Goal: Task Accomplishment & Management: Manage account settings

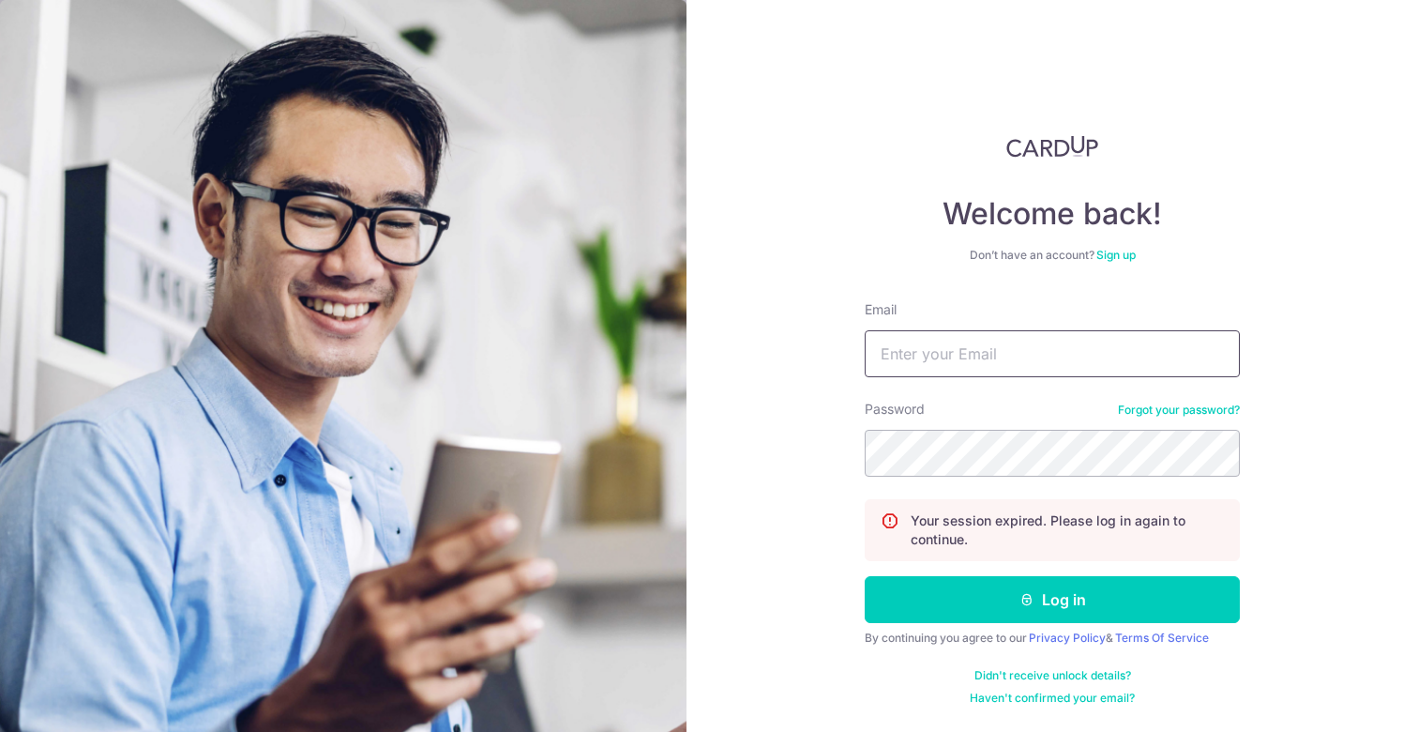
click at [1003, 354] on input "Email" at bounding box center [1052, 353] width 375 height 47
type input "[EMAIL_ADDRESS][DOMAIN_NAME]"
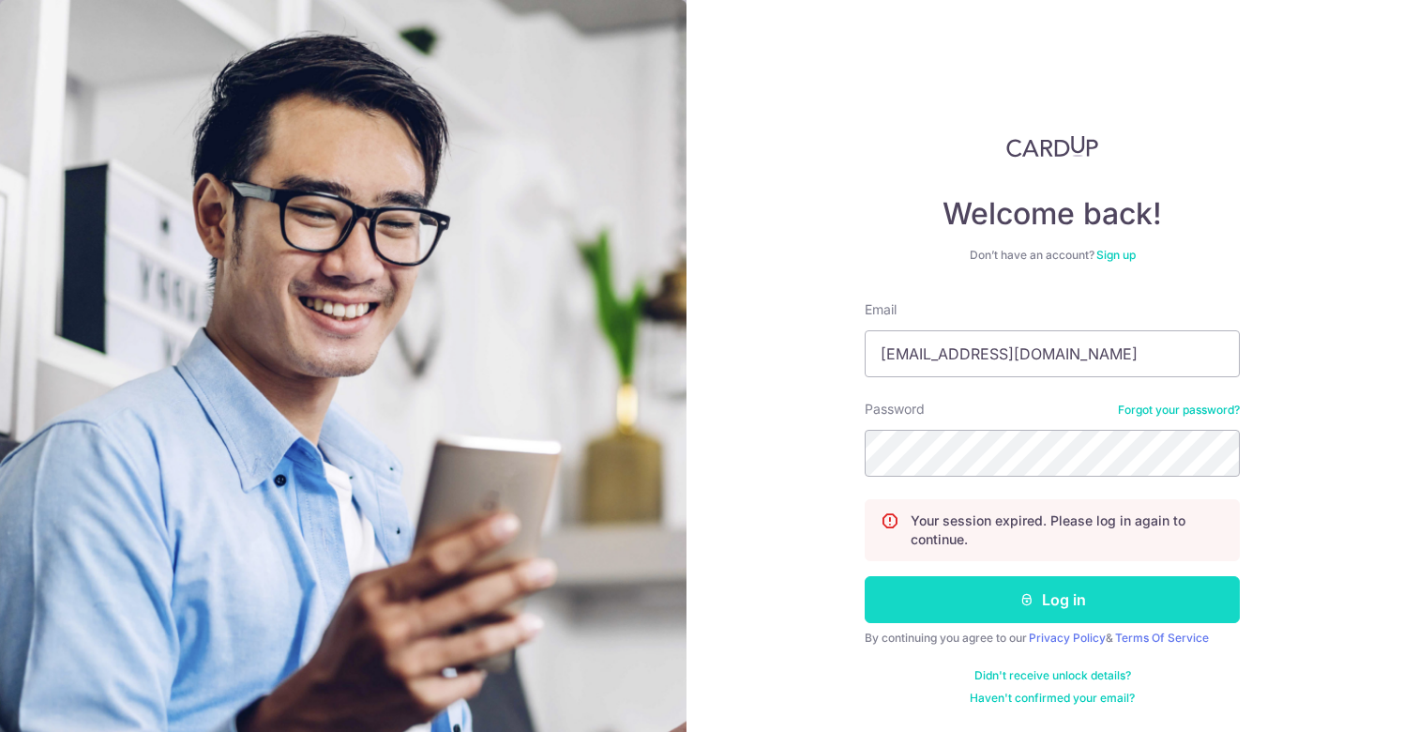
click at [1014, 604] on button "Log in" at bounding box center [1052, 599] width 375 height 47
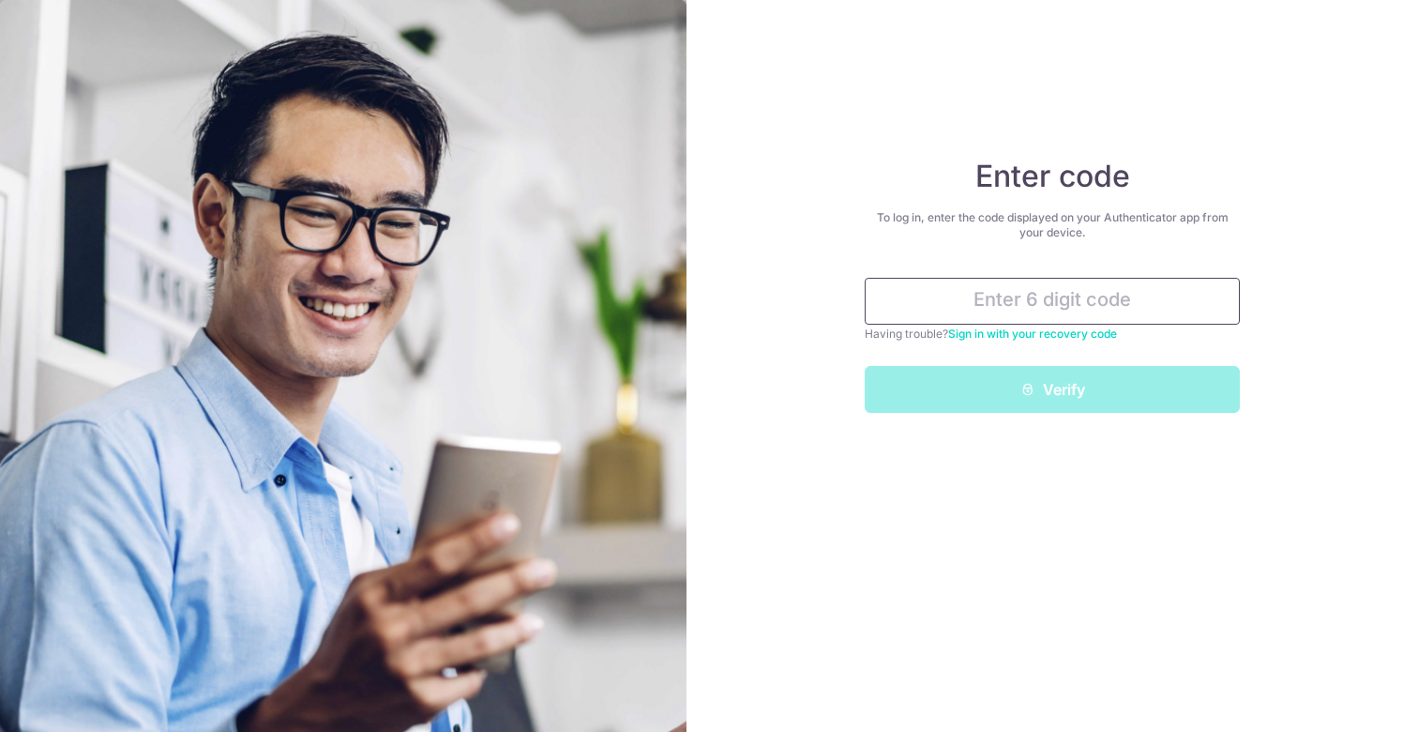
click at [1051, 290] on input "text" at bounding box center [1052, 301] width 375 height 47
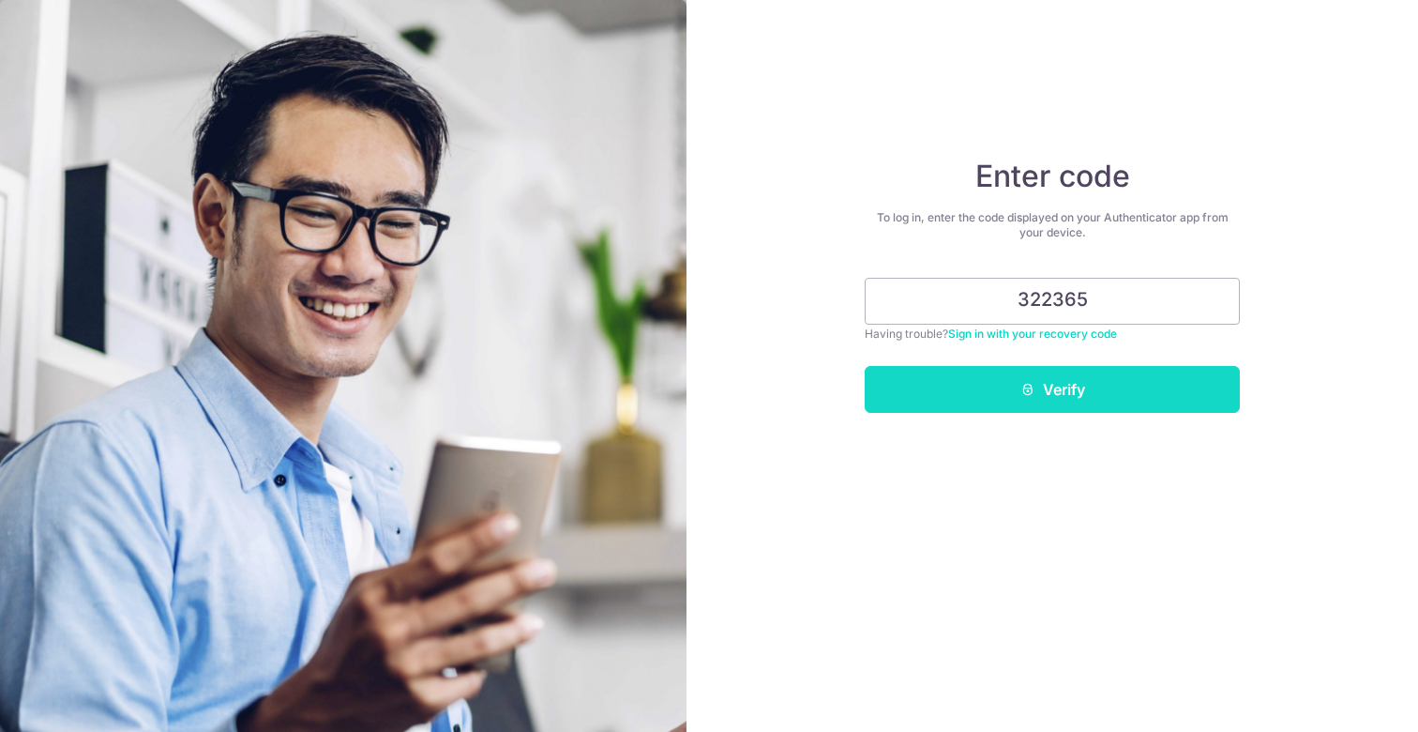
type input "322365"
click at [1103, 378] on button "Verify" at bounding box center [1052, 389] width 375 height 47
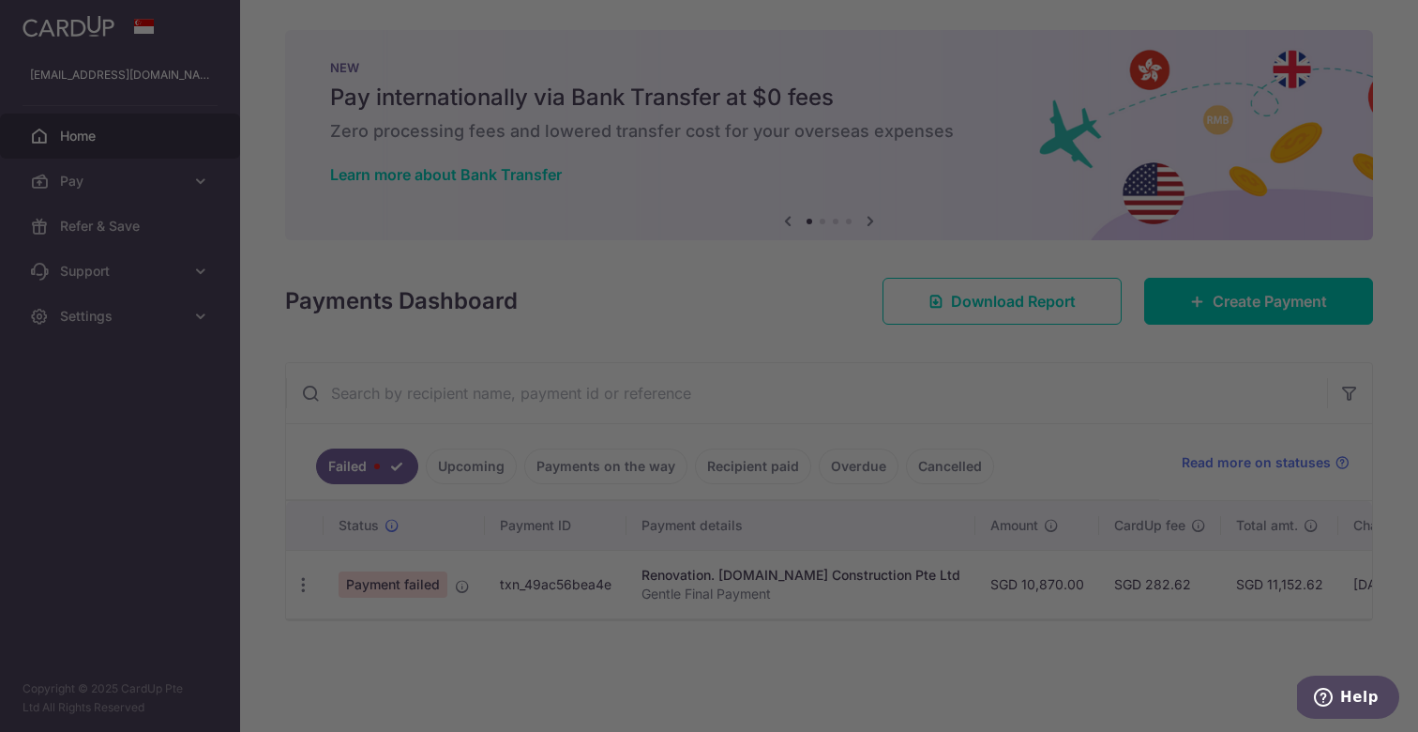
click at [371, 577] on div at bounding box center [716, 369] width 1432 height 739
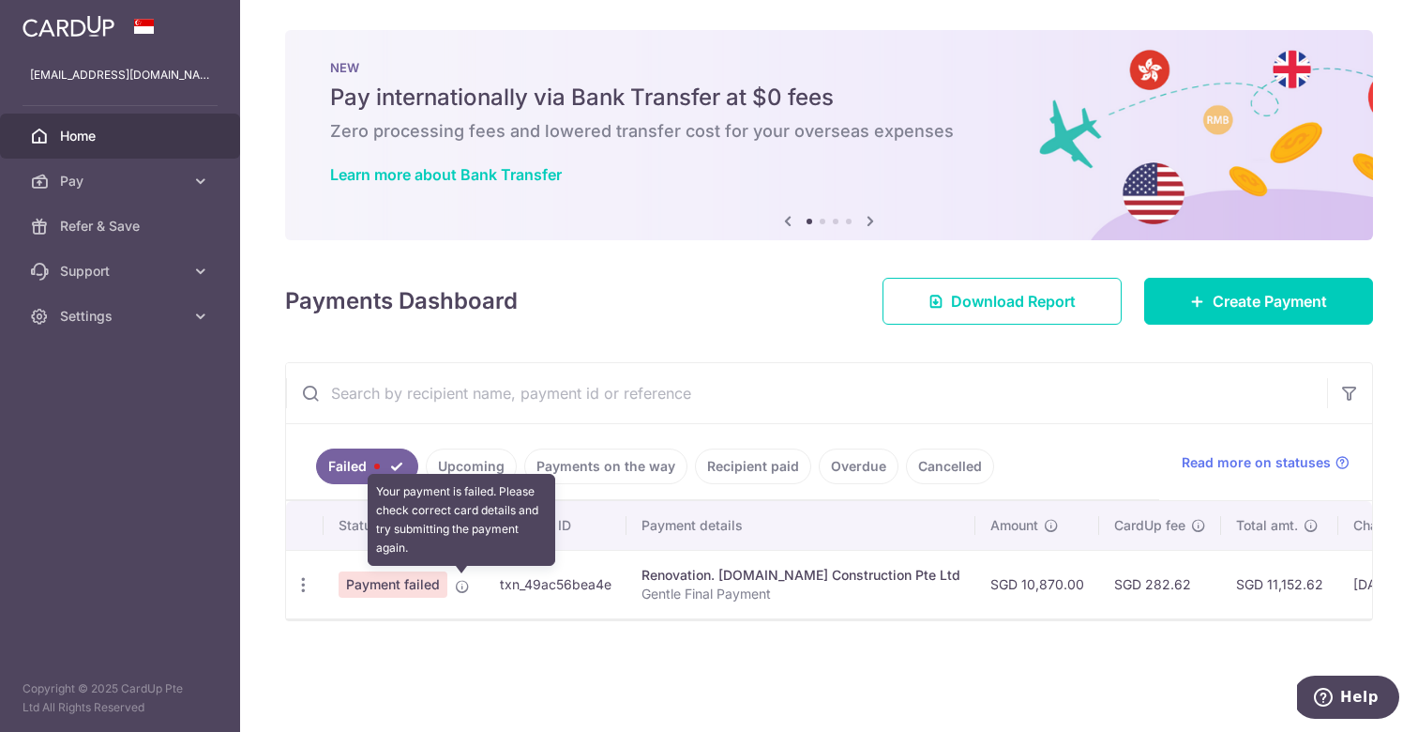
click at [460, 587] on icon at bounding box center [462, 586] width 15 height 15
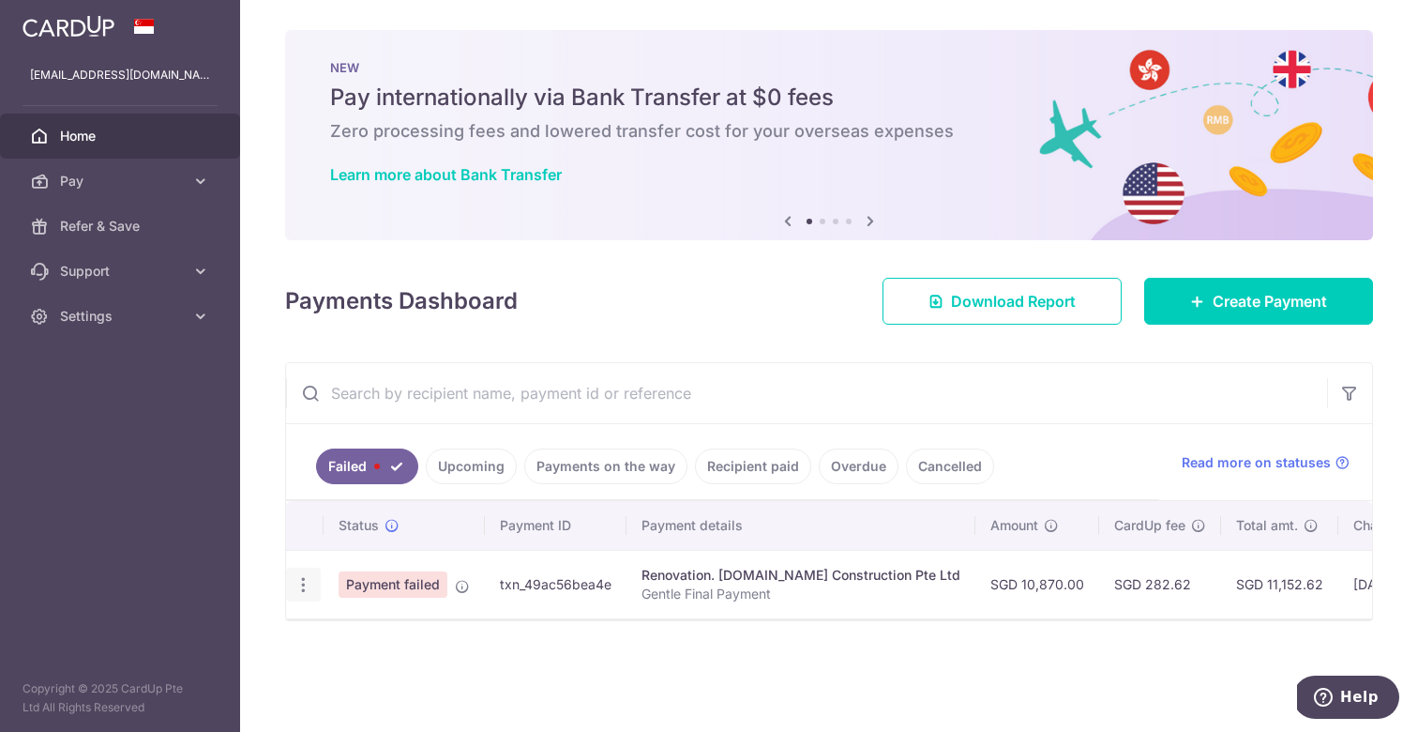
click at [296, 583] on icon "button" at bounding box center [304, 585] width 20 height 20
click at [359, 634] on span "Update payment" at bounding box center [404, 636] width 128 height 23
radio input "true"
type input "10,870.00"
type input "Gentle Final Payment"
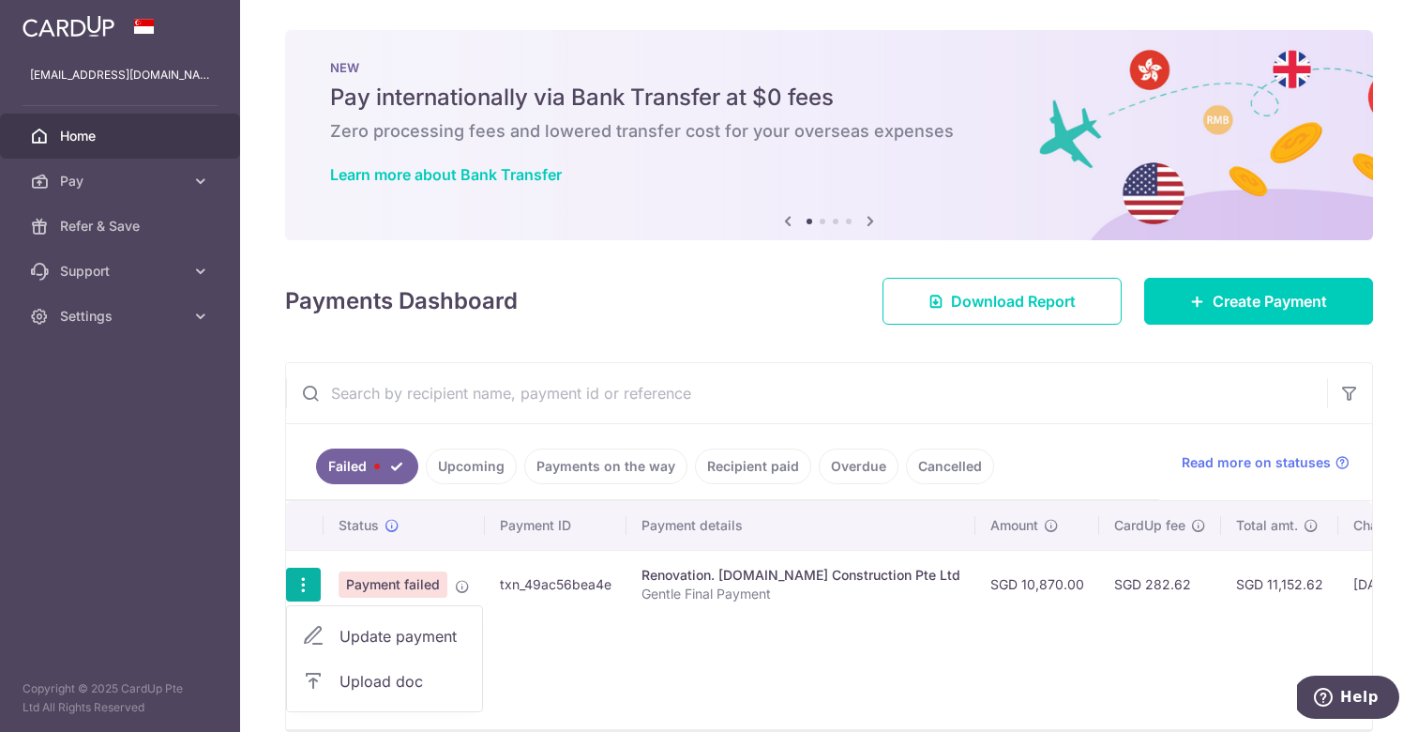
type input "Gentle Final Payment"
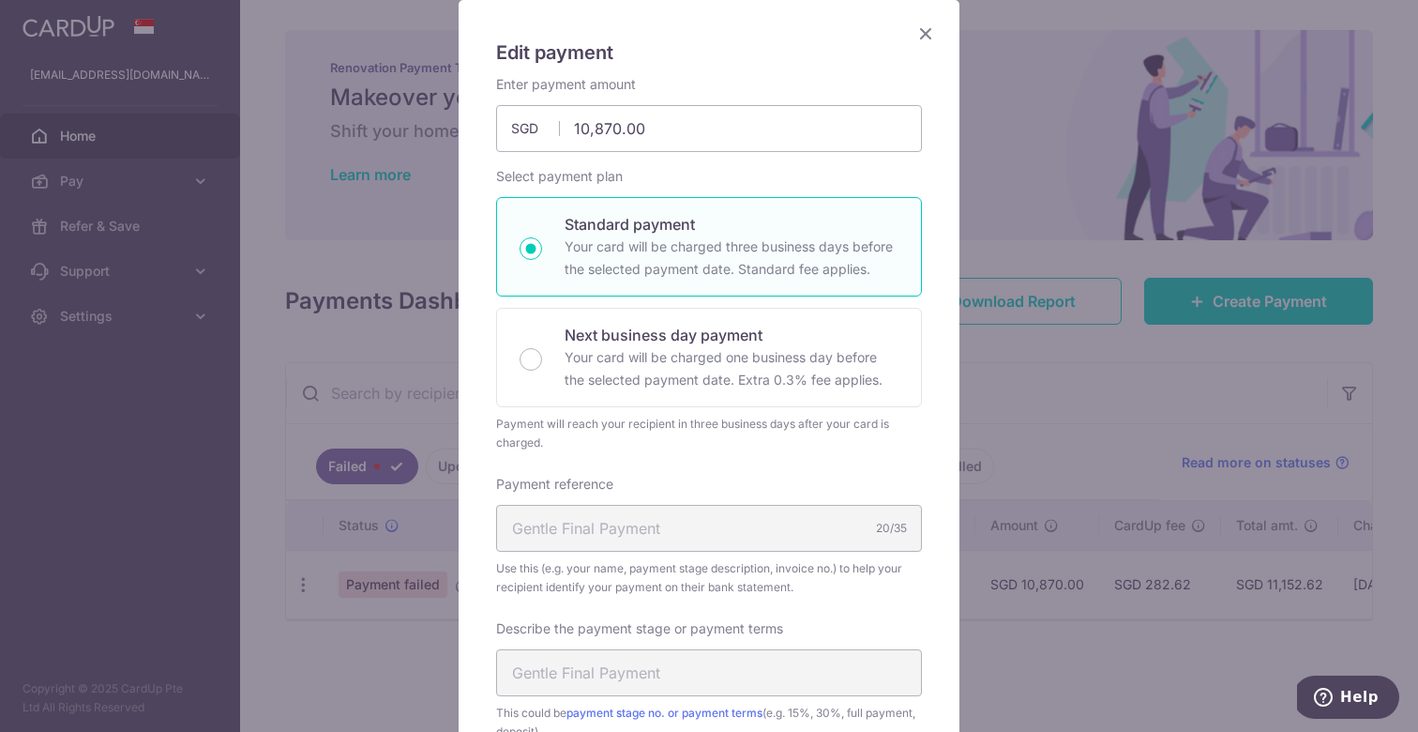
scroll to position [139, 0]
click at [732, 341] on p "Next business day payment" at bounding box center [732, 332] width 334 height 23
click at [542, 345] on input "Next business day payment Your card will be charged one business day before the…" at bounding box center [531, 356] width 23 height 23
radio input "false"
radio input "true"
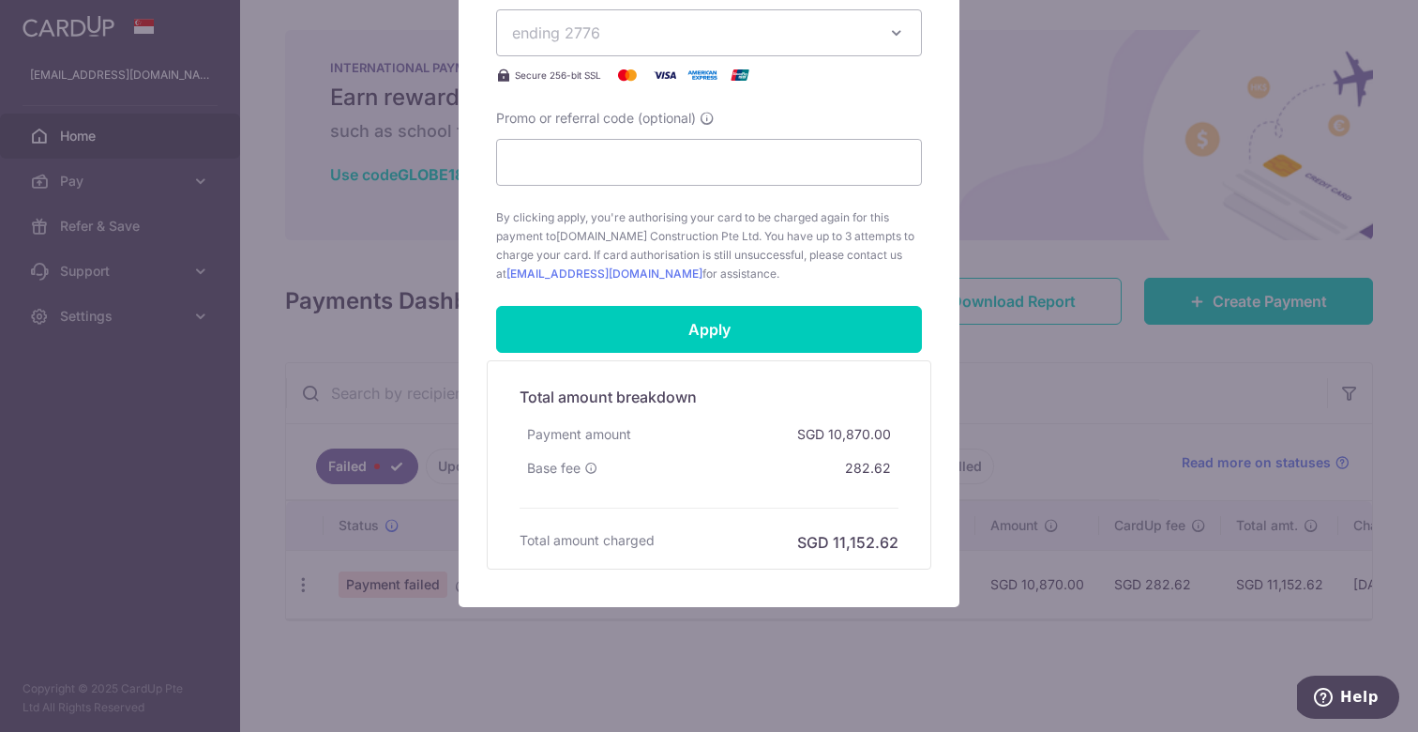
scroll to position [950, 0]
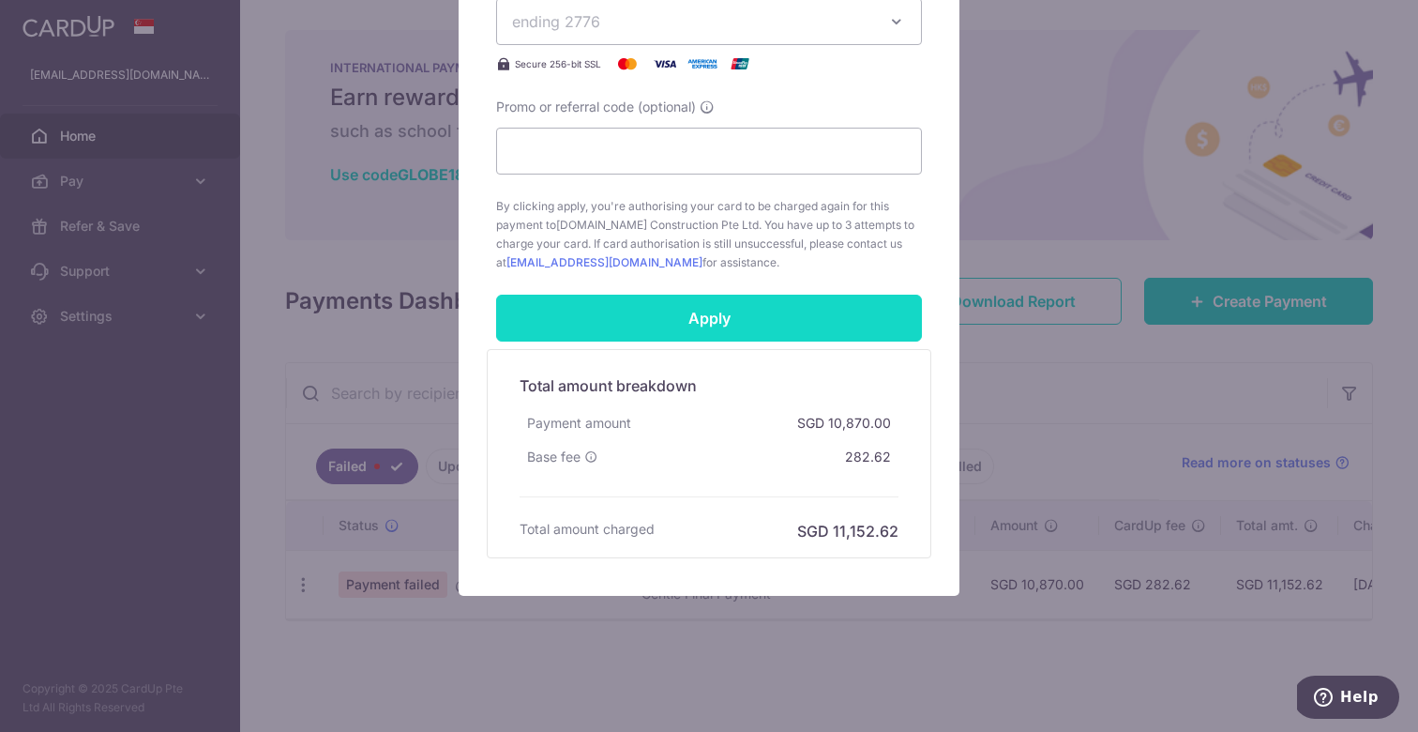
click at [728, 320] on input "Apply" at bounding box center [709, 318] width 426 height 47
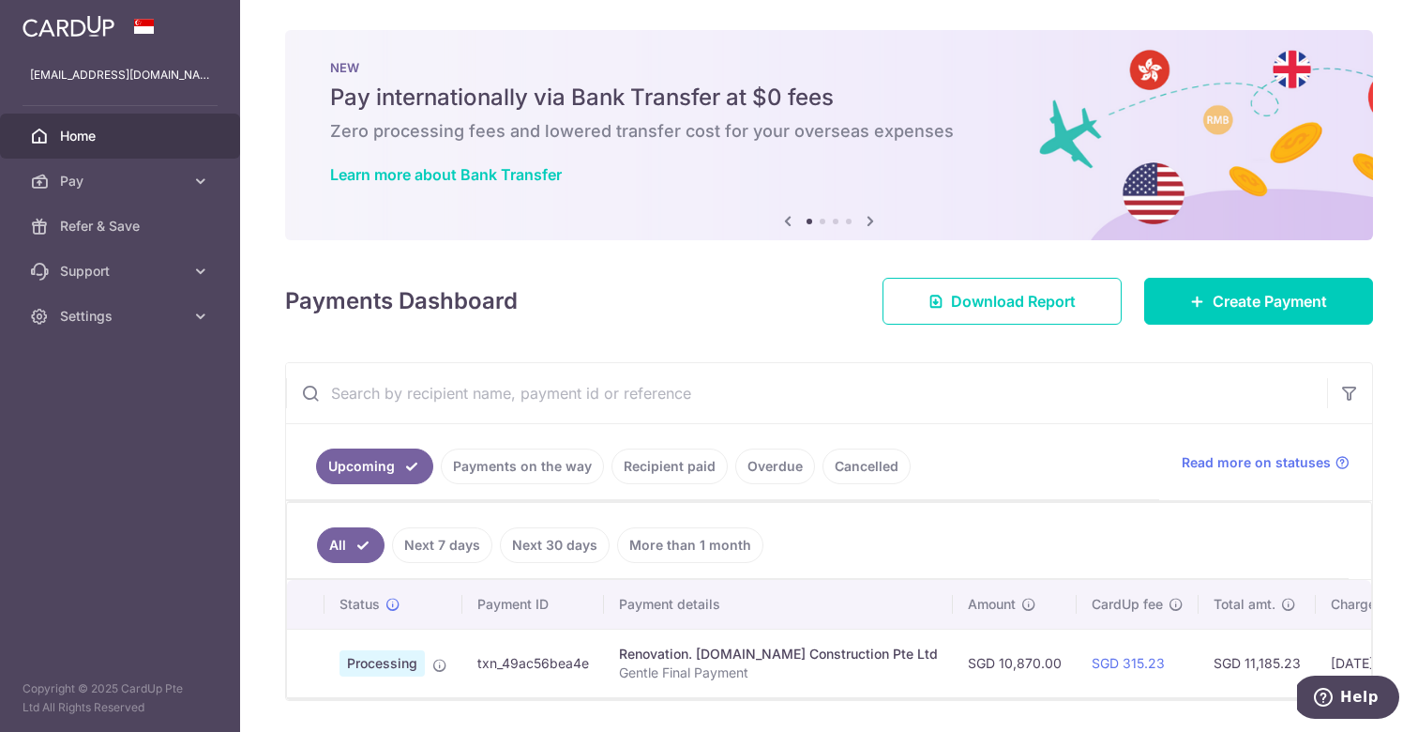
click at [312, 654] on td at bounding box center [306, 663] width 38 height 68
click at [443, 663] on icon at bounding box center [439, 665] width 15 height 15
click at [399, 659] on span "Processing" at bounding box center [382, 663] width 85 height 26
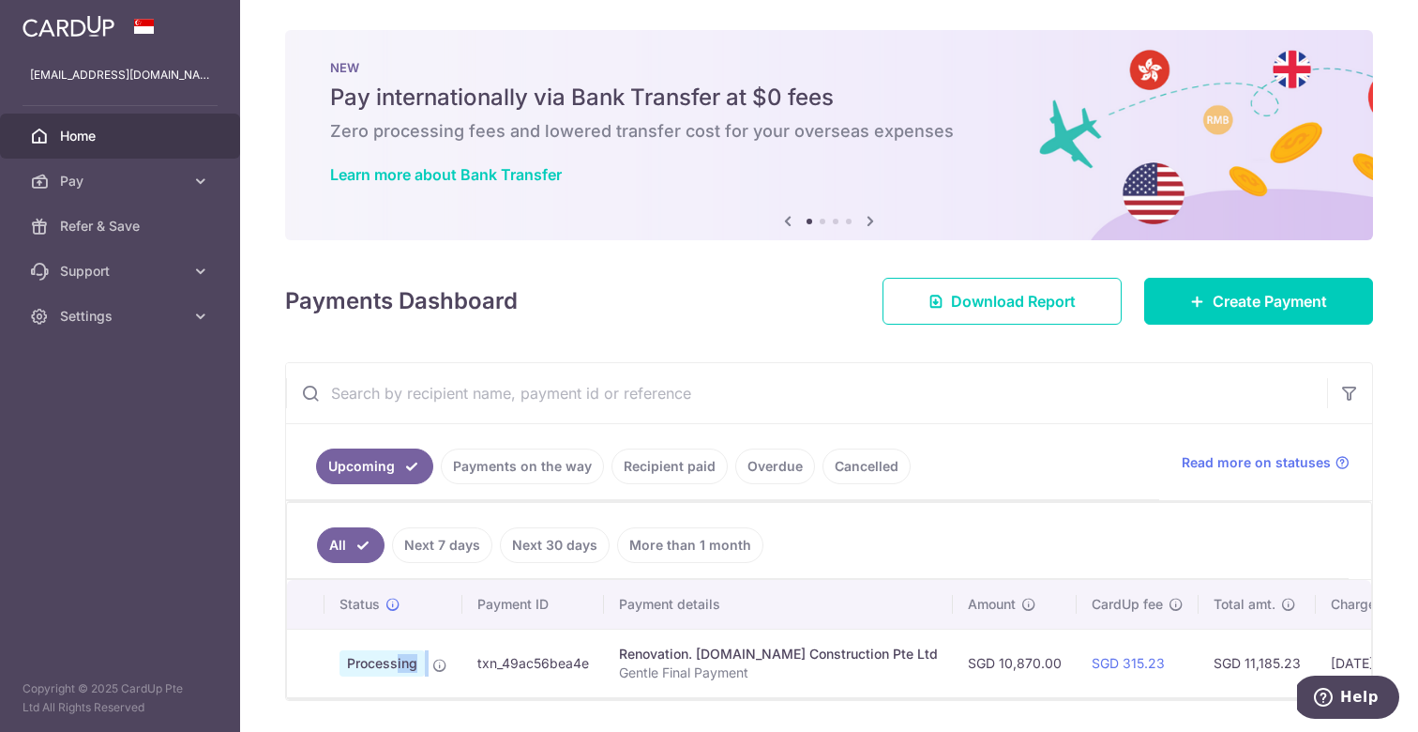
click at [399, 659] on span "Processing" at bounding box center [382, 663] width 85 height 26
click at [405, 661] on span "Processing" at bounding box center [382, 663] width 85 height 26
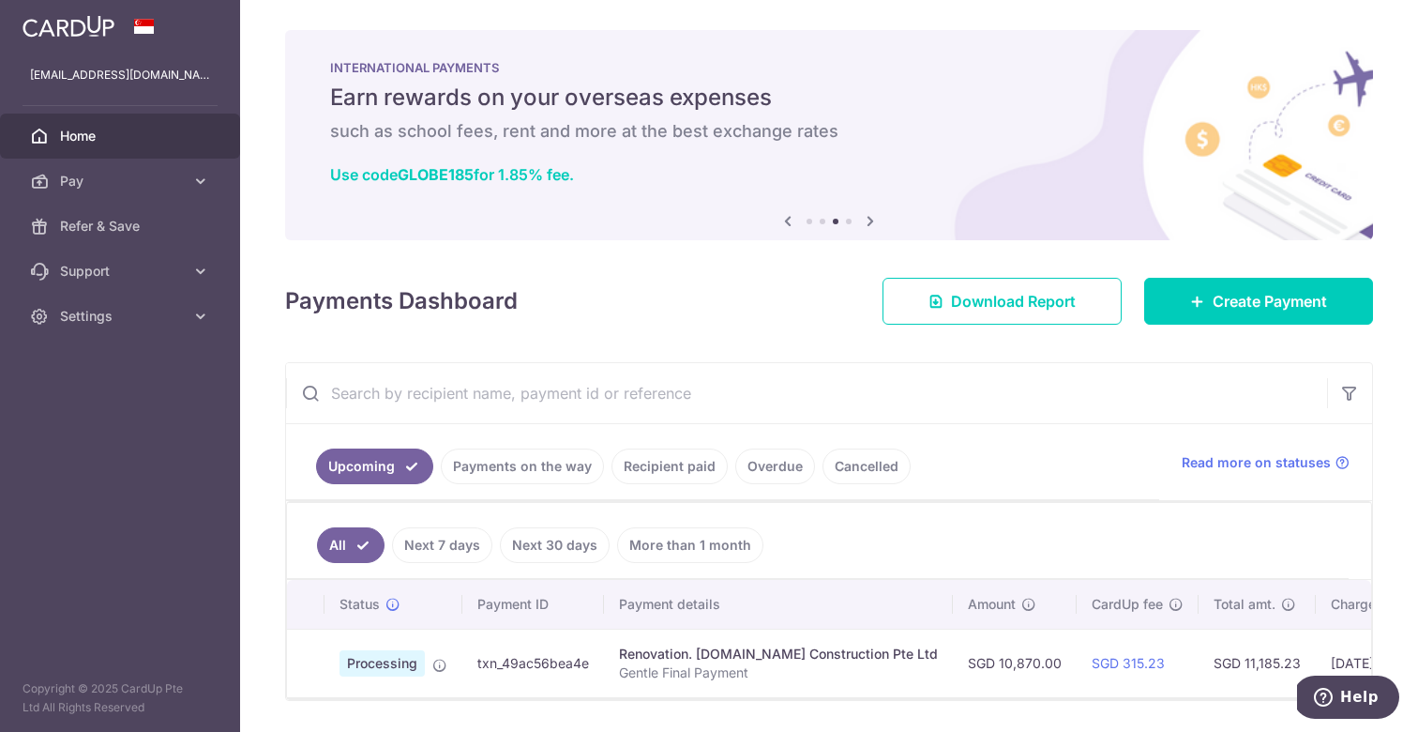
click at [310, 645] on td at bounding box center [306, 663] width 38 height 68
click at [438, 661] on icon at bounding box center [439, 665] width 15 height 15
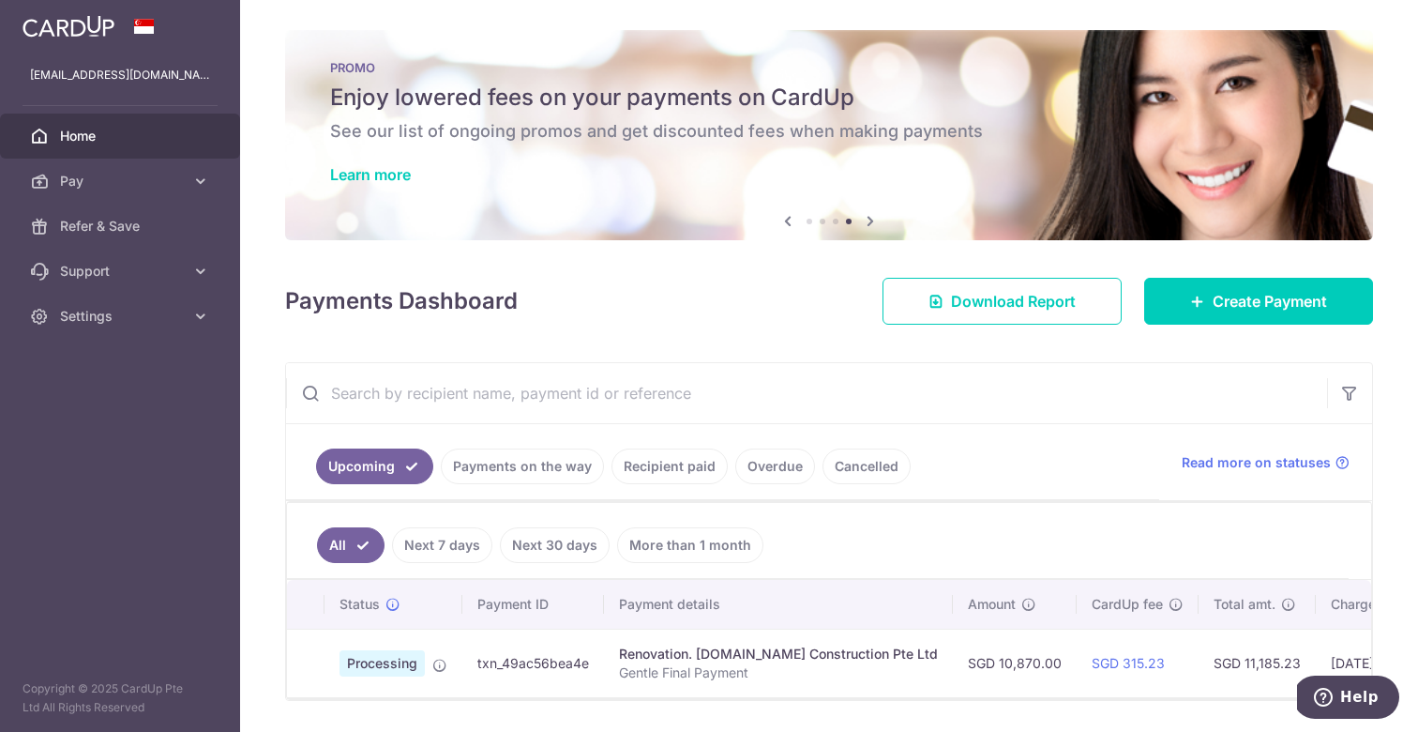
click at [91, 31] on img at bounding box center [69, 26] width 92 height 23
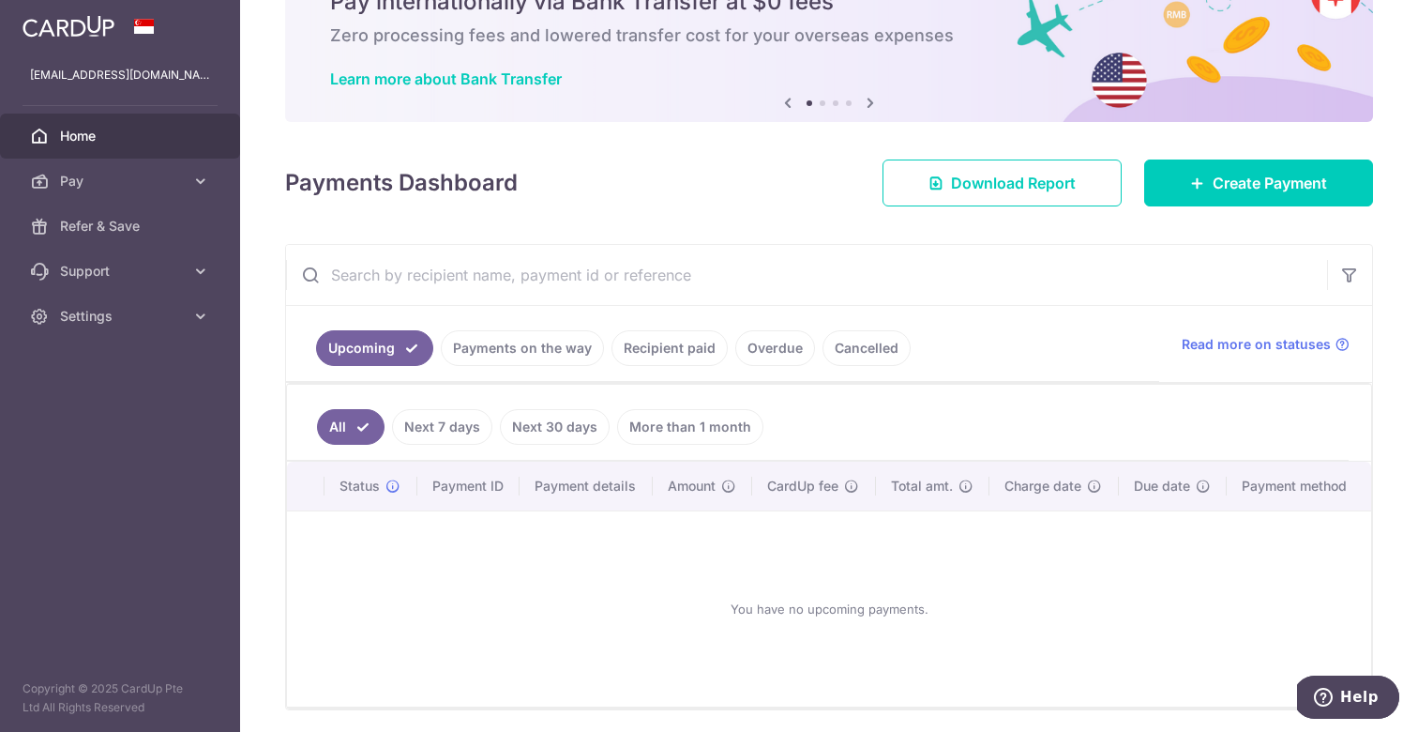
scroll to position [162, 0]
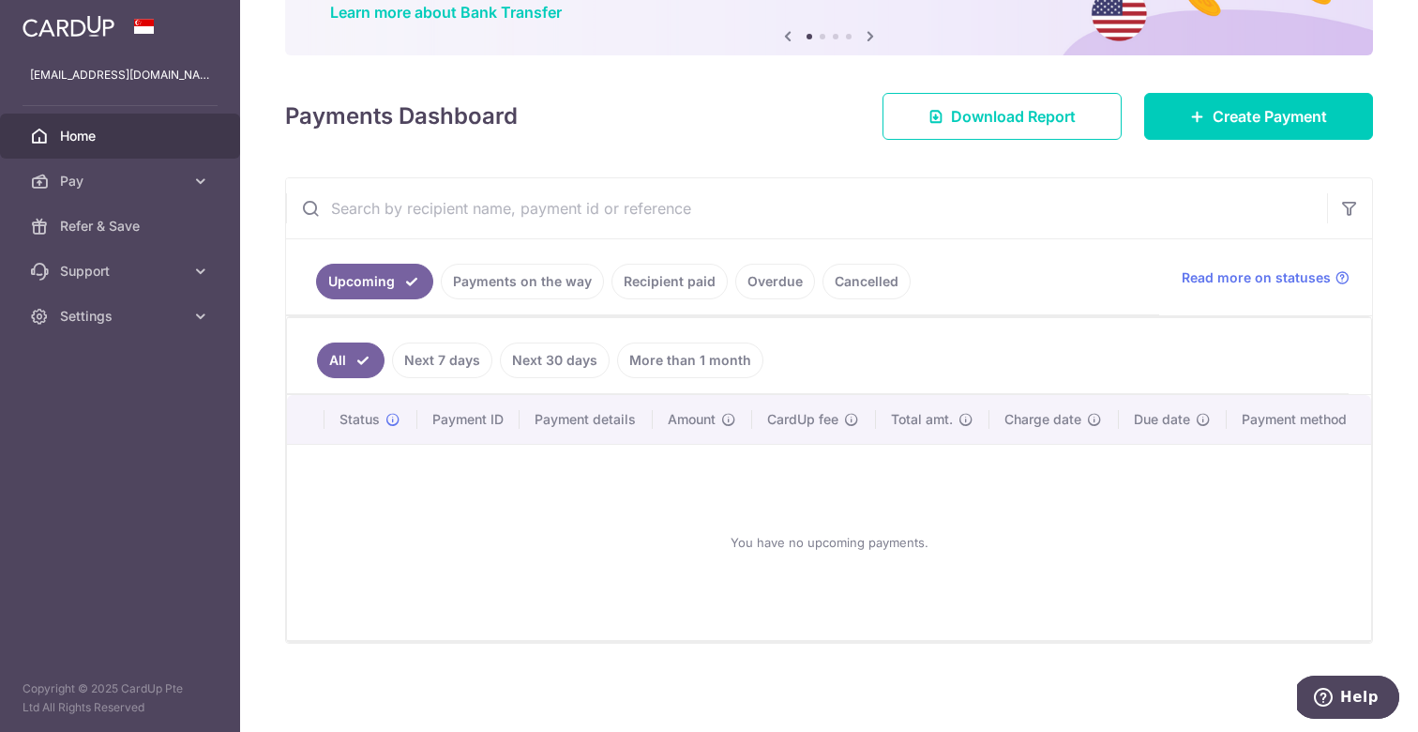
click at [436, 356] on link "Next 7 days" at bounding box center [442, 360] width 100 height 36
click at [331, 361] on link "All" at bounding box center [337, 360] width 41 height 36
click at [115, 169] on link "Pay" at bounding box center [120, 181] width 240 height 45
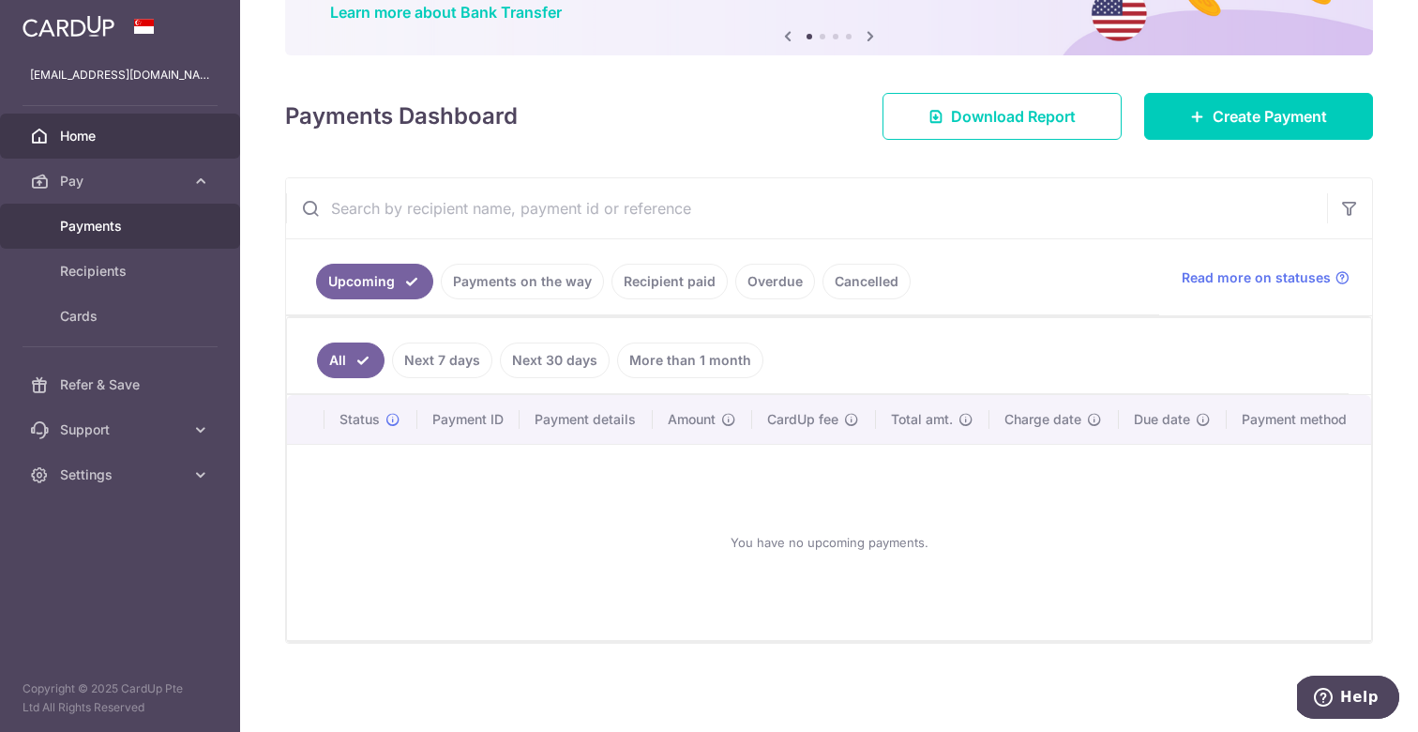
click at [116, 229] on span "Payments" at bounding box center [122, 226] width 124 height 19
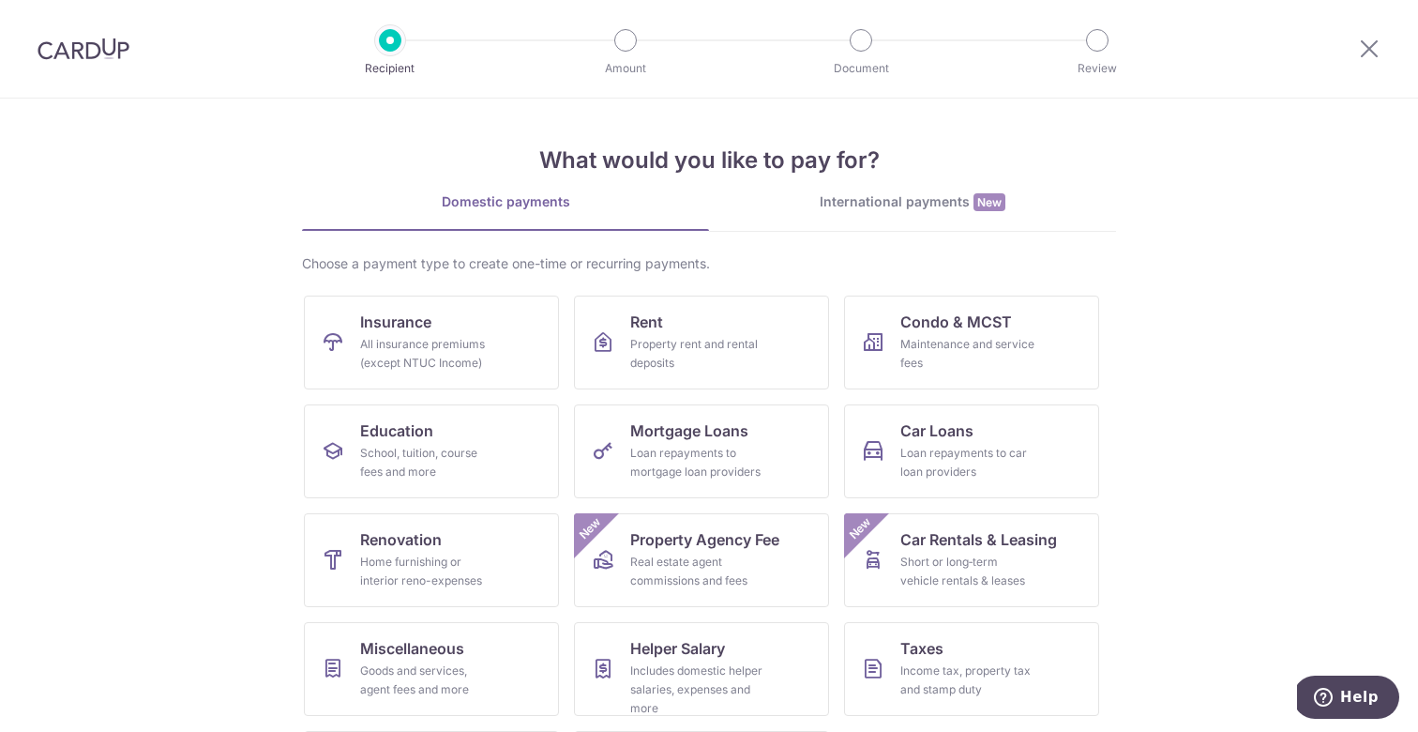
click at [121, 54] on img at bounding box center [84, 49] width 92 height 23
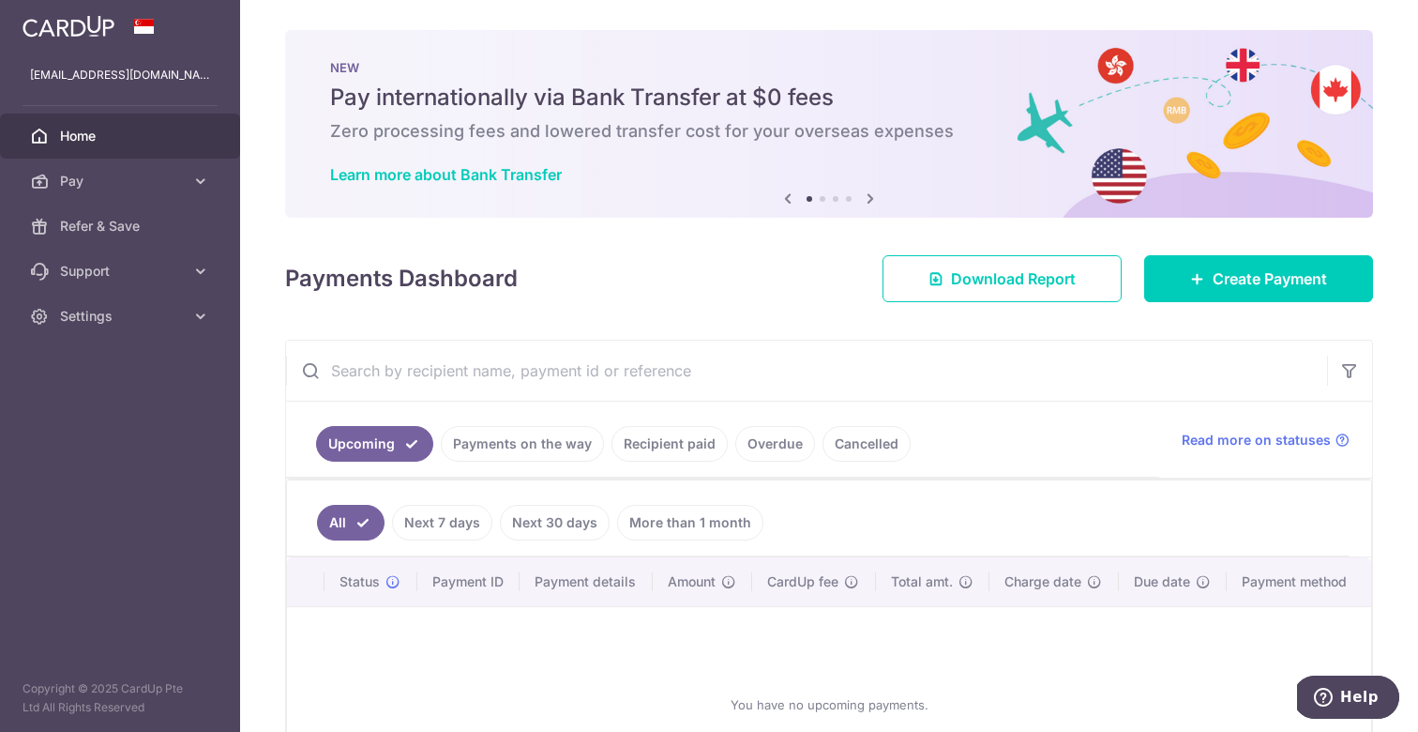
click at [667, 443] on link "Recipient paid" at bounding box center [670, 444] width 116 height 36
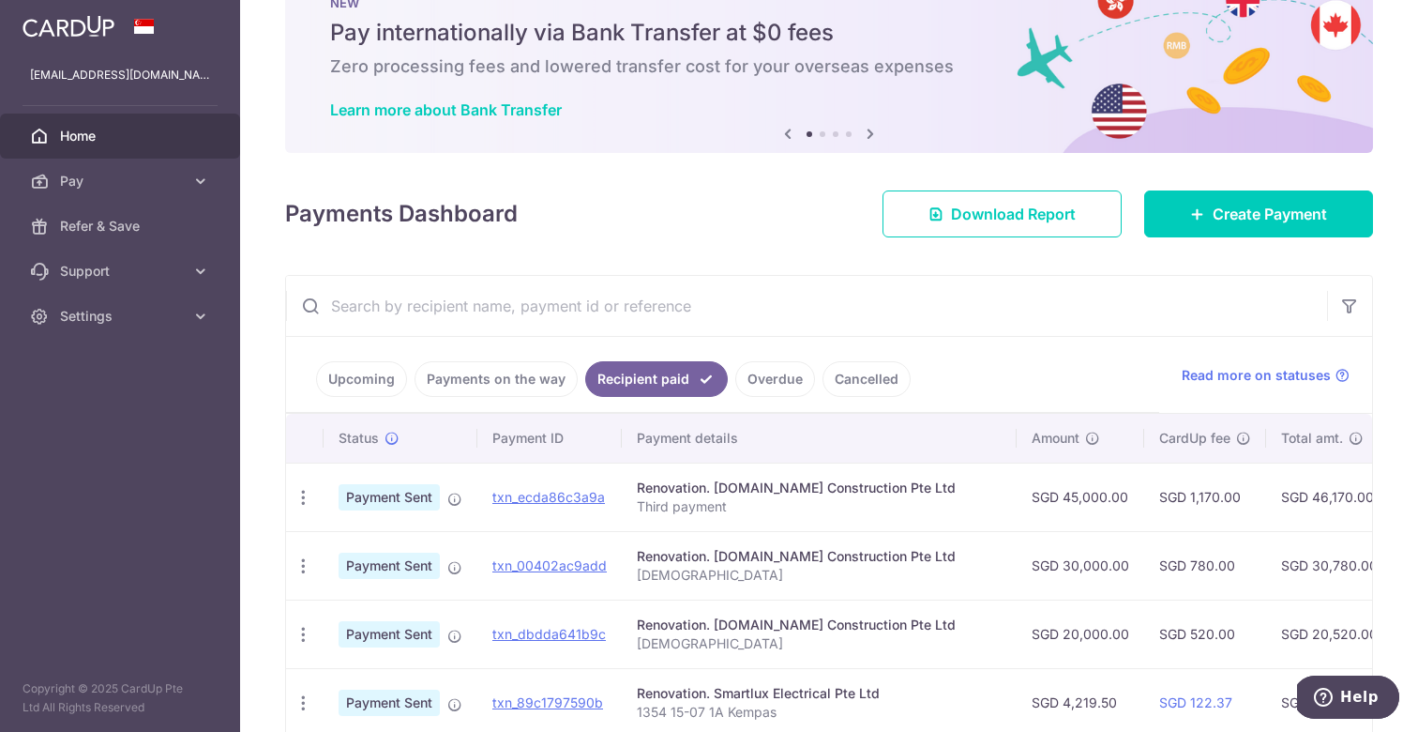
scroll to position [80, 0]
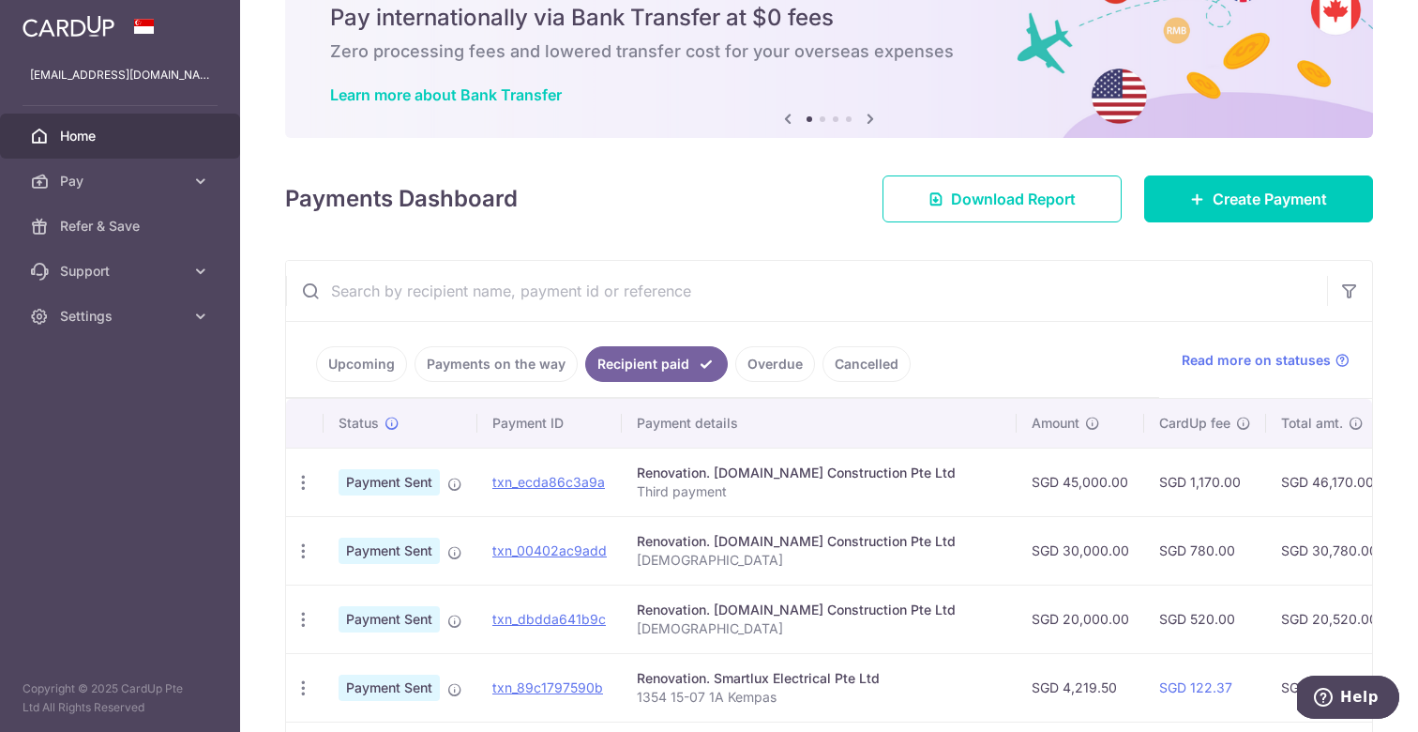
click at [498, 353] on link "Payments on the way" at bounding box center [496, 364] width 163 height 36
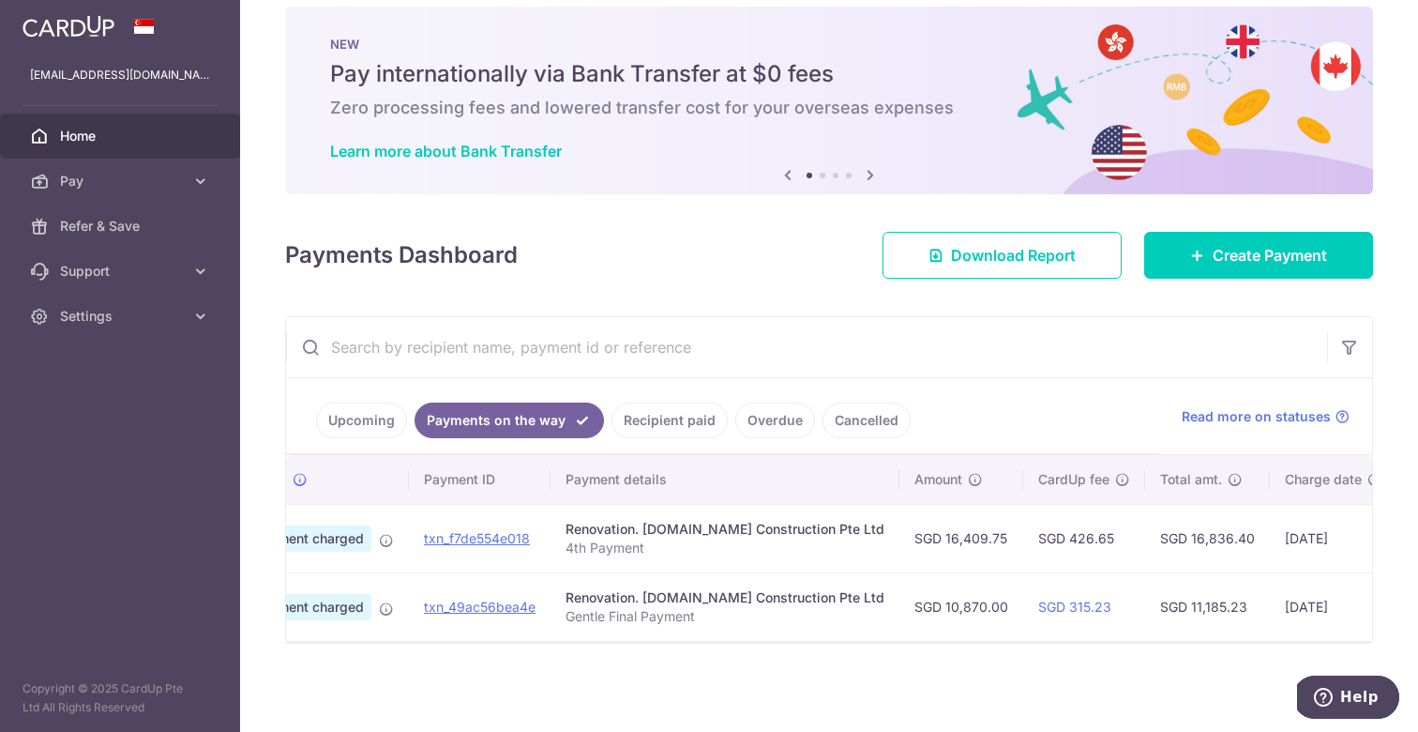
scroll to position [0, 0]
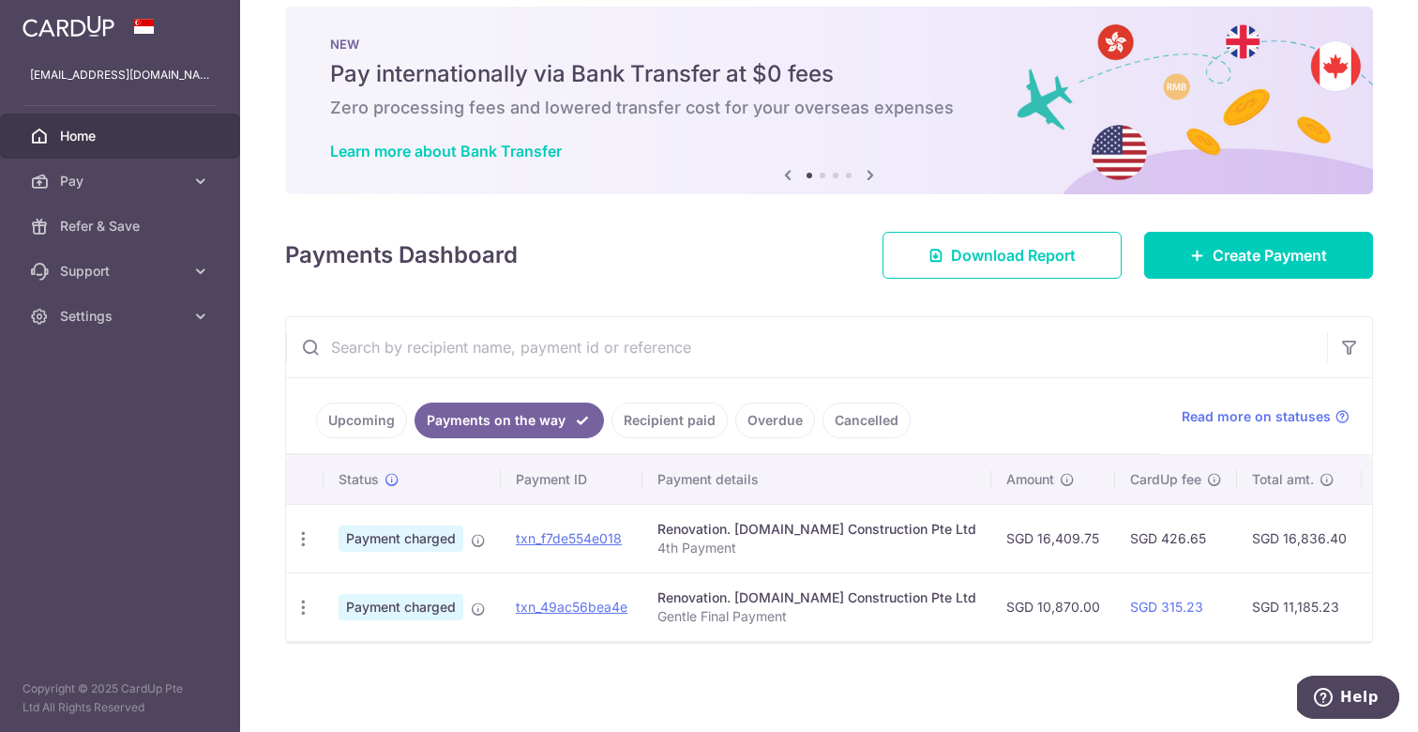
click at [101, 143] on span "Home" at bounding box center [122, 136] width 124 height 19
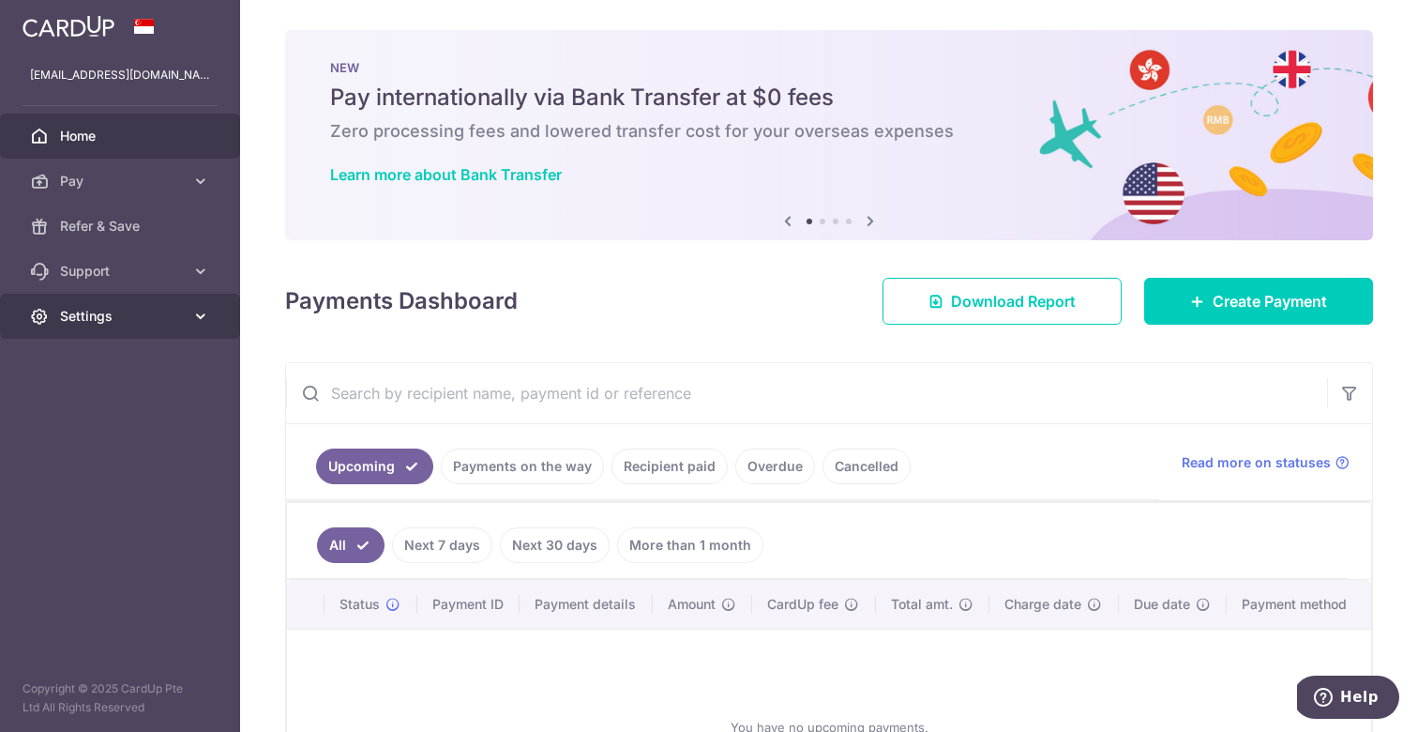
click at [103, 326] on link "Settings" at bounding box center [120, 316] width 240 height 45
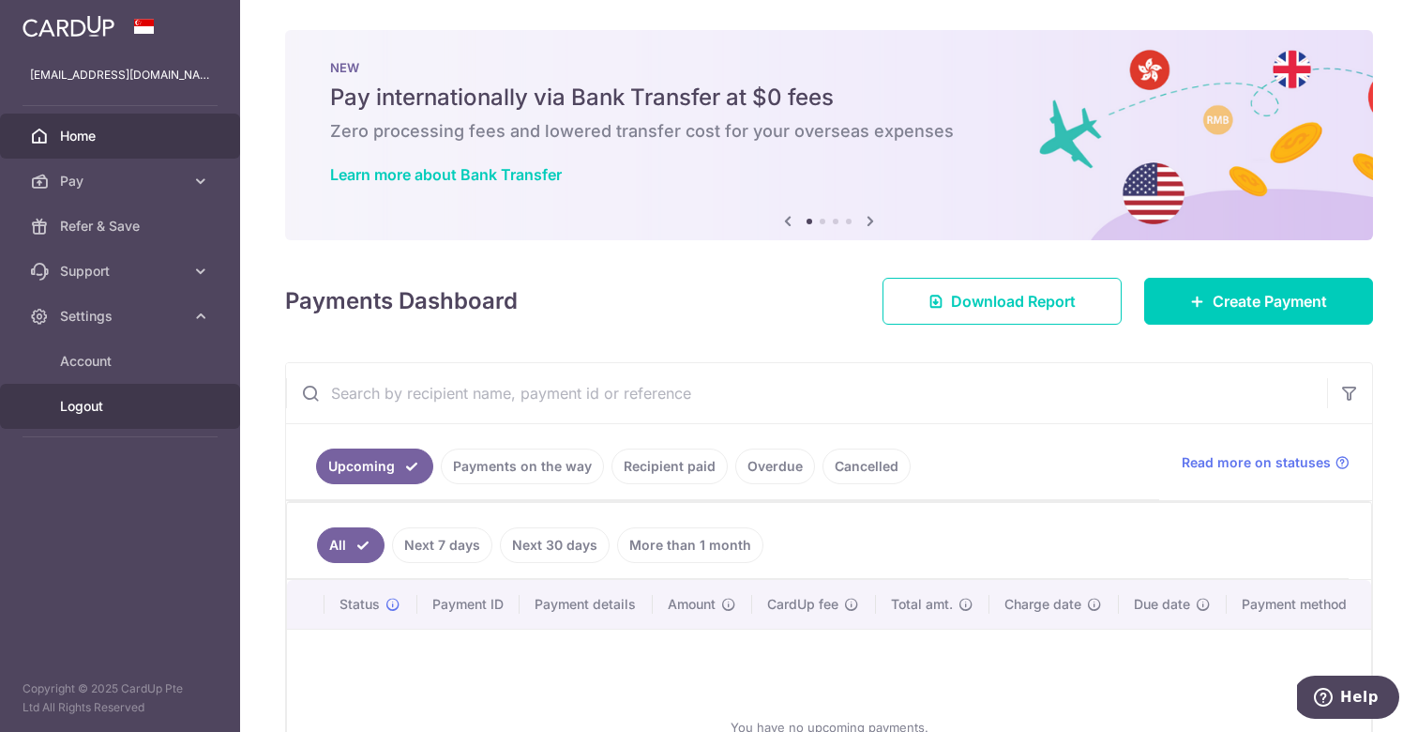
click at [88, 407] on span "Logout" at bounding box center [122, 406] width 124 height 19
